Goal: Find specific page/section: Find specific page/section

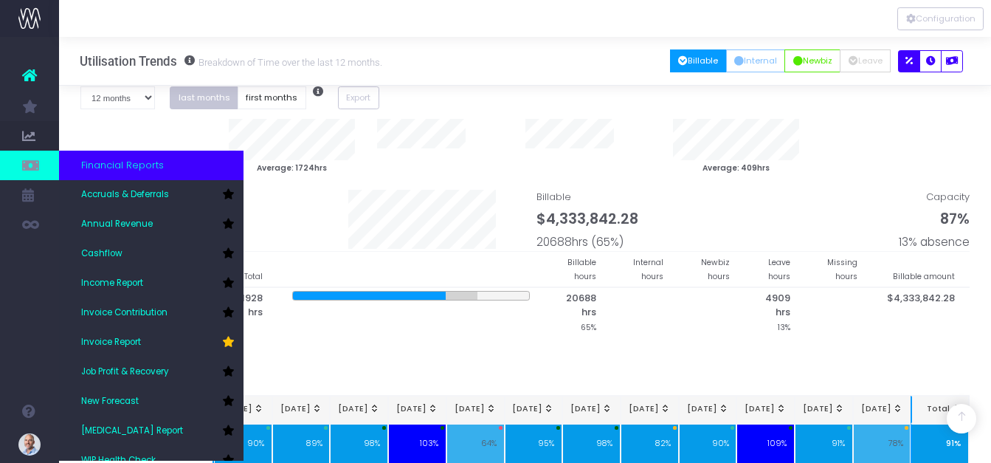
scroll to position [853, 0]
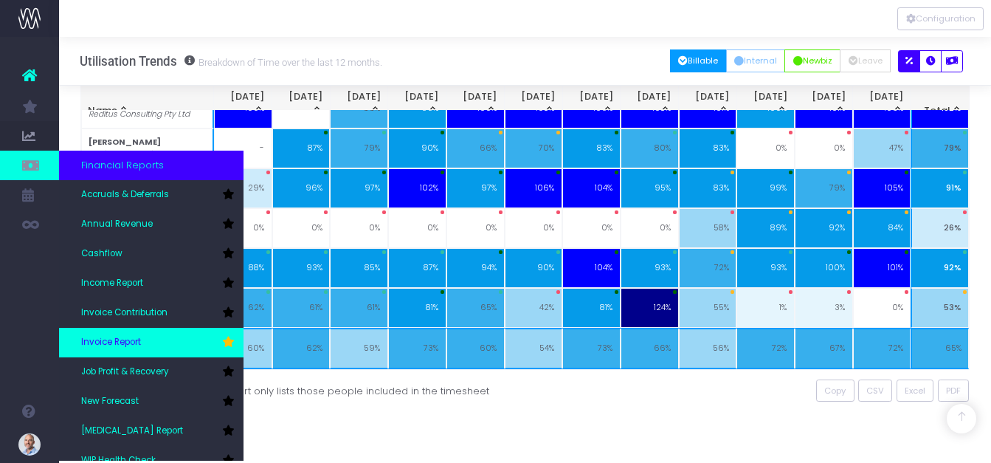
click at [112, 334] on link "Invoice Report" at bounding box center [151, 343] width 184 height 30
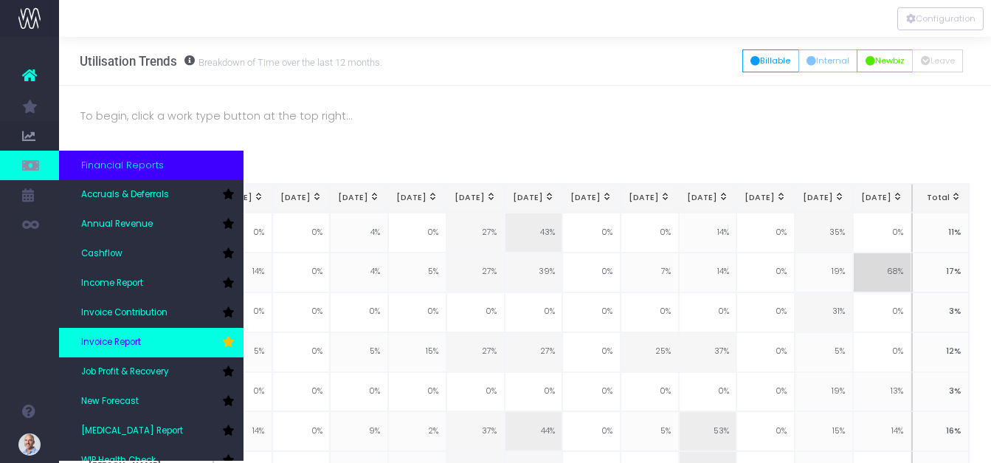
click at [106, 335] on link "Invoice Report" at bounding box center [151, 343] width 184 height 30
